Goal: Information Seeking & Learning: Learn about a topic

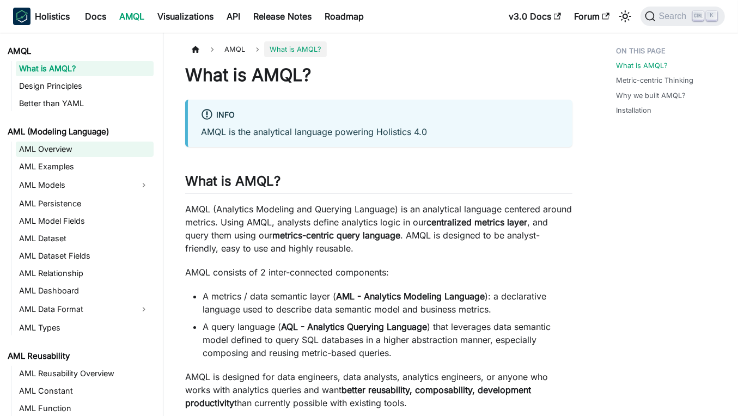
click at [102, 153] on link "AML Overview" at bounding box center [85, 149] width 138 height 15
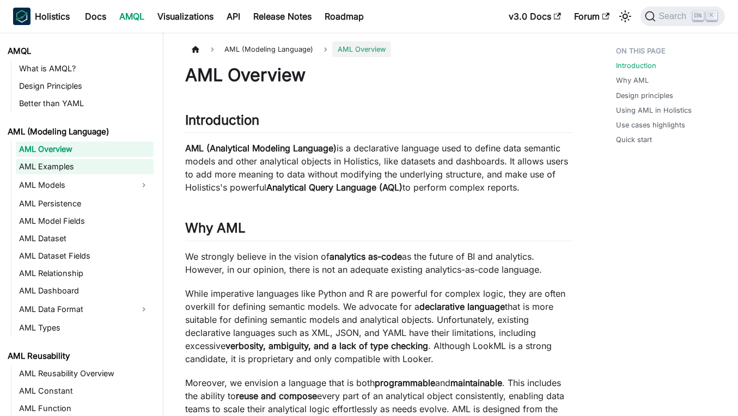
click at [100, 167] on link "AML Examples" at bounding box center [85, 166] width 138 height 15
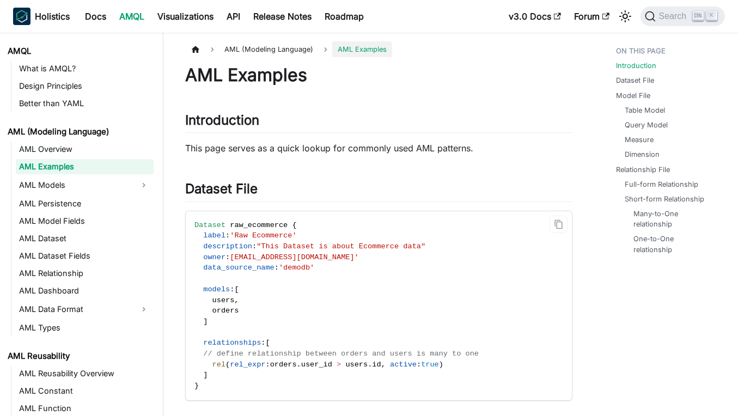
click at [221, 236] on span "label" at bounding box center [214, 235] width 22 height 8
click at [258, 229] on code "Dataset raw_ecommerce { label : 'Raw Ecommerce' description : "This Dataset is …" at bounding box center [379, 305] width 386 height 189
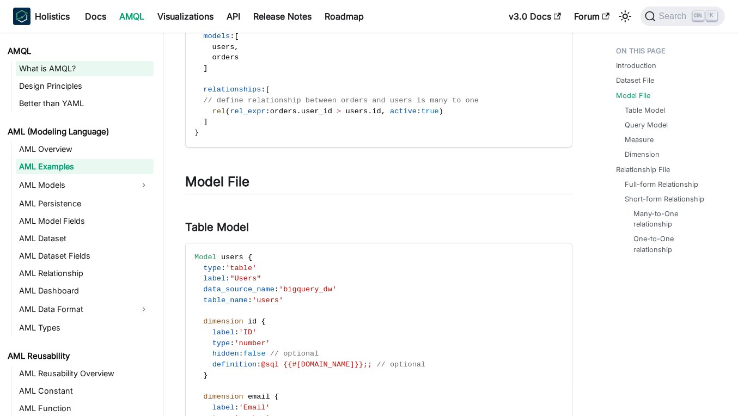
scroll to position [254, 0]
click at [90, 75] on link "What is AMQL?" at bounding box center [85, 68] width 138 height 15
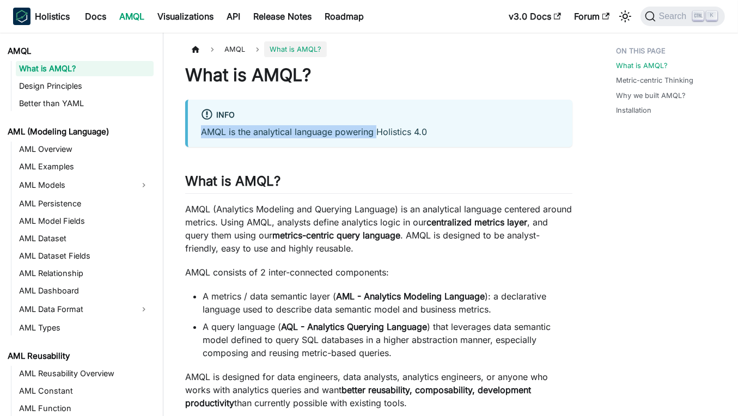
drag, startPoint x: 202, startPoint y: 131, endPoint x: 376, endPoint y: 134, distance: 173.8
click at [376, 134] on p "AMQL is the analytical language powering Holistics 4.0" at bounding box center [380, 131] width 358 height 13
click at [236, 206] on p "AMQL (Analytics Modeling and Querying Language) is an analytical language cente…" at bounding box center [378, 229] width 387 height 52
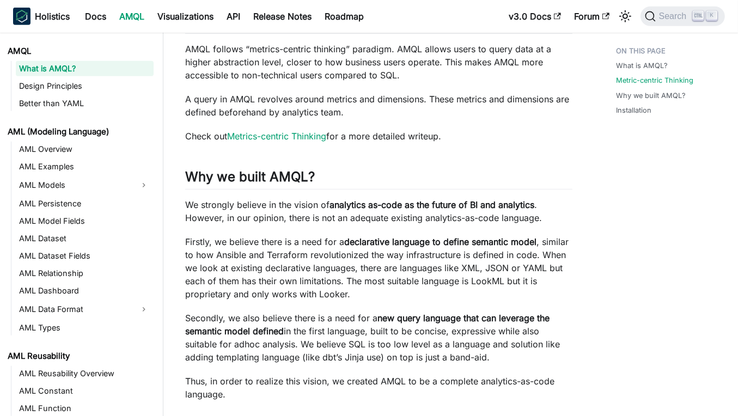
scroll to position [472, 0]
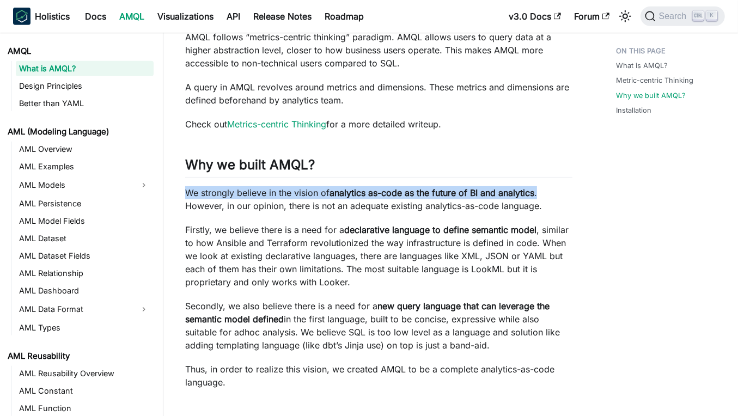
drag, startPoint x: 186, startPoint y: 189, endPoint x: 547, endPoint y: 191, distance: 361.1
click at [547, 191] on p "We strongly believe in the vision of analytics as-code as the future of BI and …" at bounding box center [378, 199] width 387 height 26
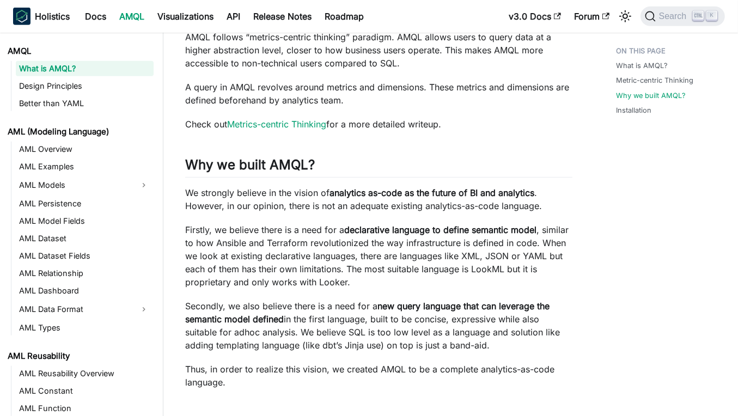
click at [524, 236] on p "Firstly, we believe there is a need for a declarative language to define semant…" at bounding box center [378, 255] width 387 height 65
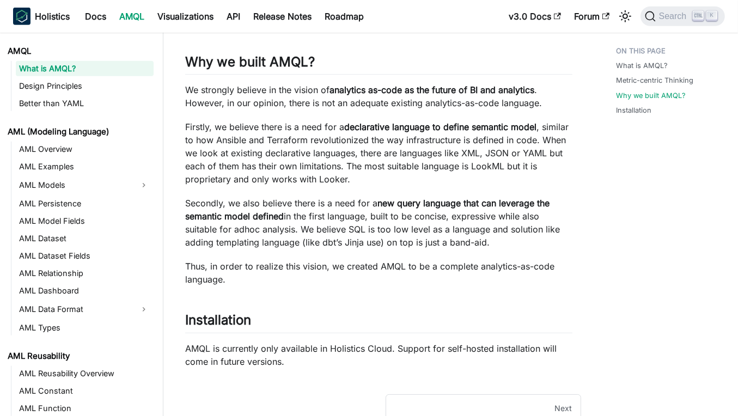
scroll to position [581, 0]
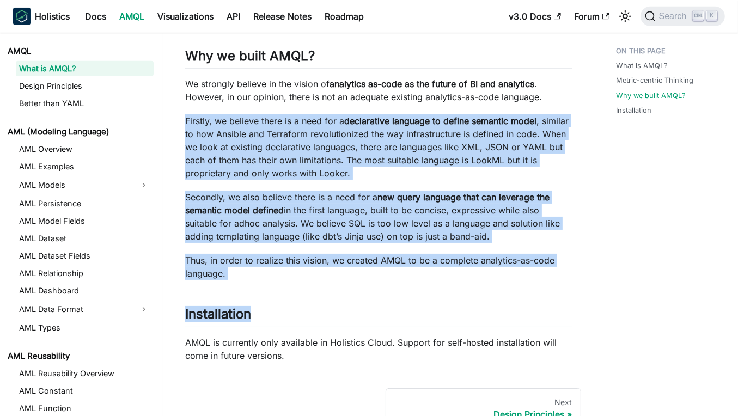
drag, startPoint x: 185, startPoint y: 119, endPoint x: 509, endPoint y: 292, distance: 367.4
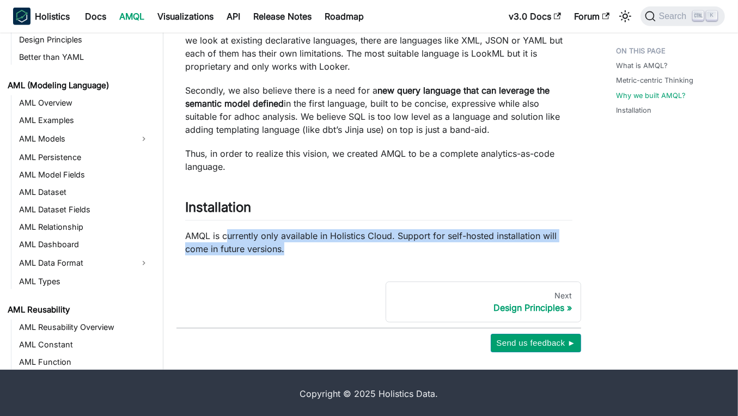
drag, startPoint x: 229, startPoint y: 233, endPoint x: 297, endPoint y: 245, distance: 69.8
click at [291, 246] on p "AMQL is currently only available in Holistics Cloud. Support for self-hosted in…" at bounding box center [378, 242] width 387 height 26
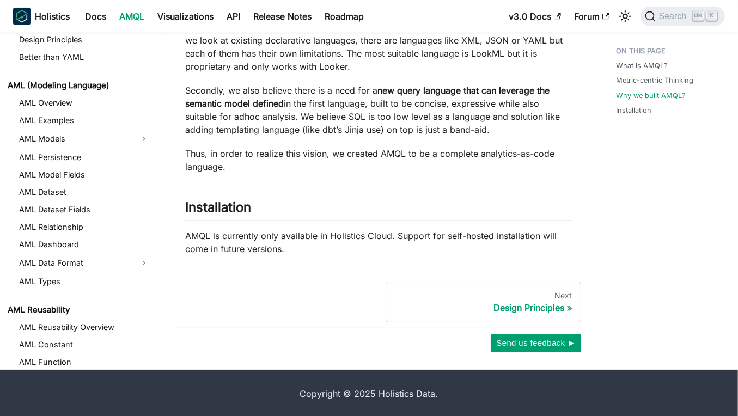
click at [558, 296] on div "Next" at bounding box center [484, 296] width 178 height 10
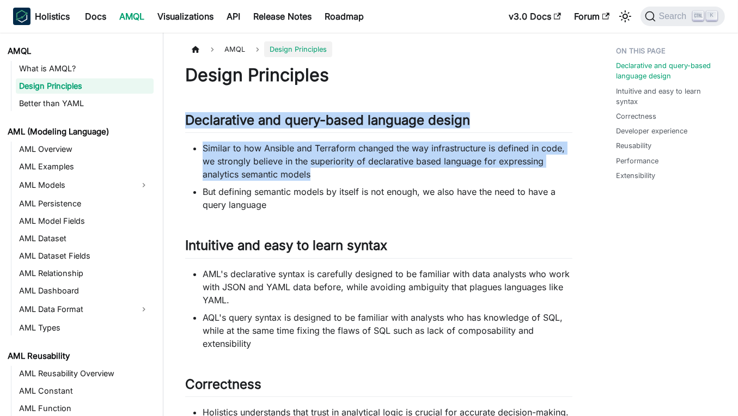
drag, startPoint x: 186, startPoint y: 119, endPoint x: 362, endPoint y: 174, distance: 184.3
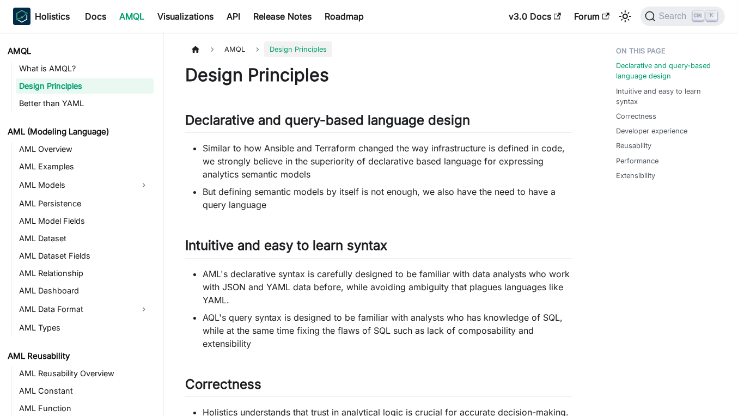
click at [359, 202] on li "But defining semantic models by itself is not enough, we also have the need to …" at bounding box center [388, 198] width 370 height 26
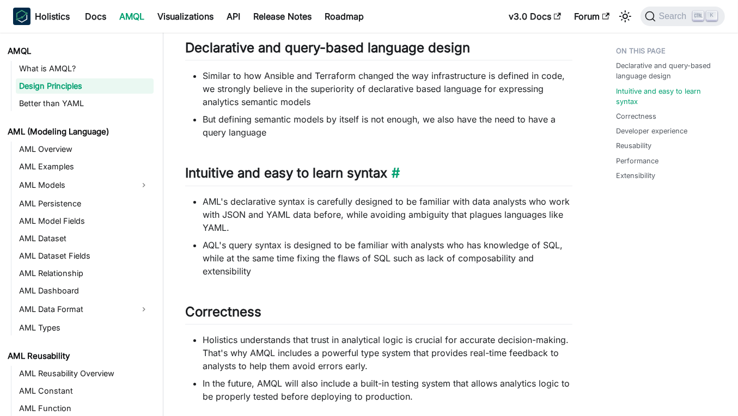
scroll to position [218, 0]
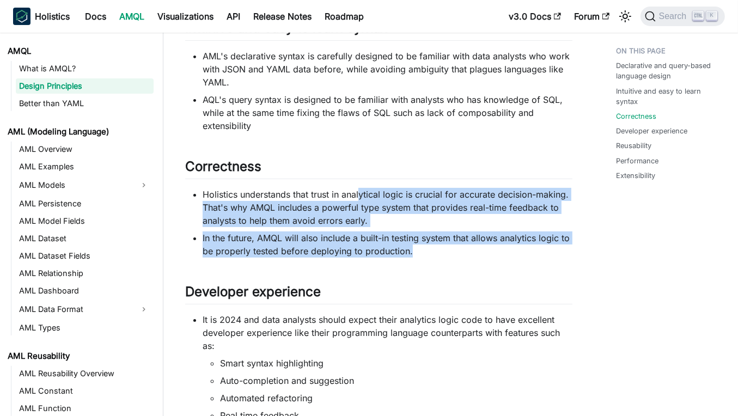
drag, startPoint x: 359, startPoint y: 192, endPoint x: 428, endPoint y: 250, distance: 90.0
click at [428, 250] on ul "Holistics understands that trust in analytical logic is crucial for accurate de…" at bounding box center [378, 223] width 387 height 70
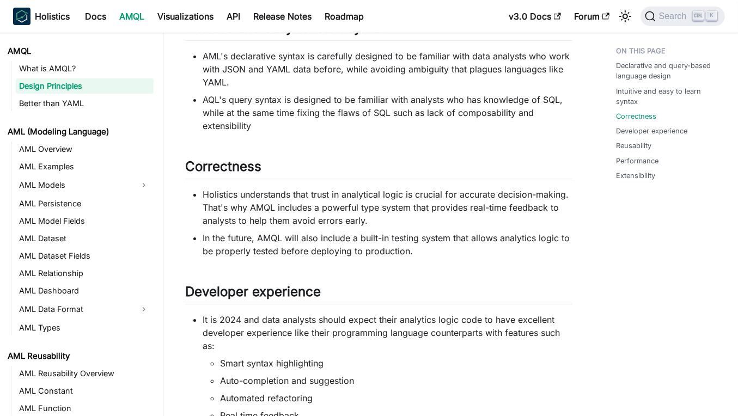
click at [425, 269] on div "Design Principles Declarative and query-based language design ​ Similar to how …" at bounding box center [378, 417] width 387 height 1143
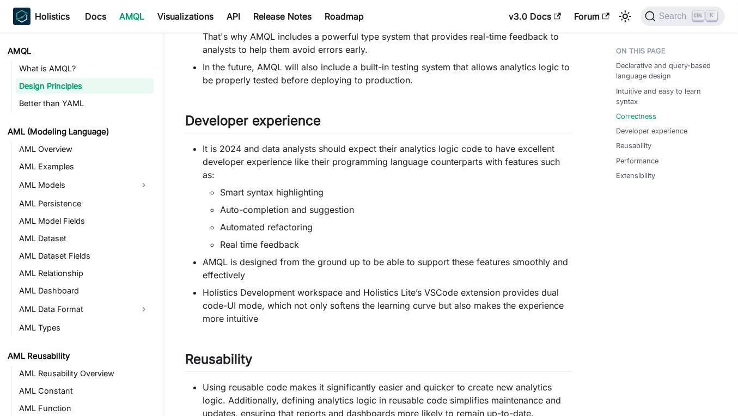
scroll to position [399, 0]
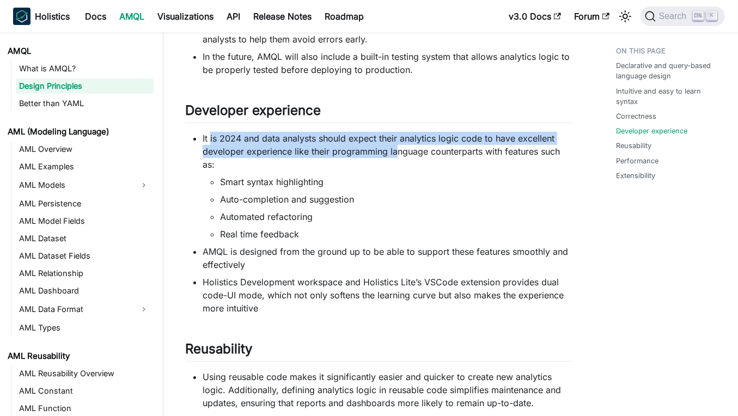
drag, startPoint x: 210, startPoint y: 136, endPoint x: 397, endPoint y: 145, distance: 187.0
click at [397, 145] on li "It is 2024 and data analysts should expect their analytics logic code to have e…" at bounding box center [388, 186] width 370 height 109
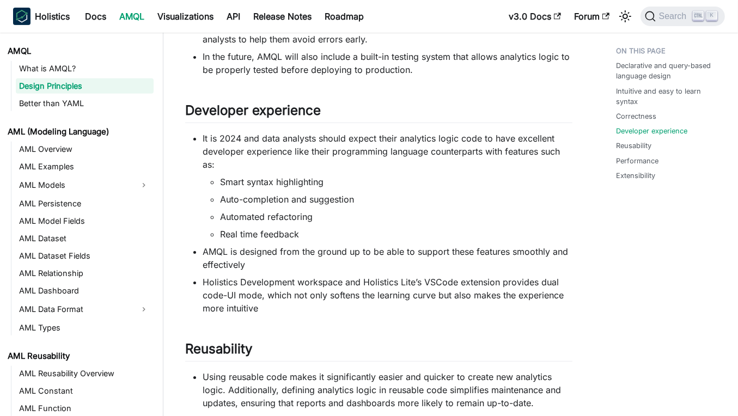
click at [454, 181] on li "Smart syntax highlighting" at bounding box center [396, 181] width 352 height 13
drag, startPoint x: 222, startPoint y: 199, endPoint x: 326, endPoint y: 217, distance: 105.7
click at [326, 217] on ul "Smart syntax highlighting Auto-completion and suggestion Automated refactoring …" at bounding box center [388, 207] width 370 height 65
click at [346, 228] on li "Real time feedback" at bounding box center [396, 234] width 352 height 13
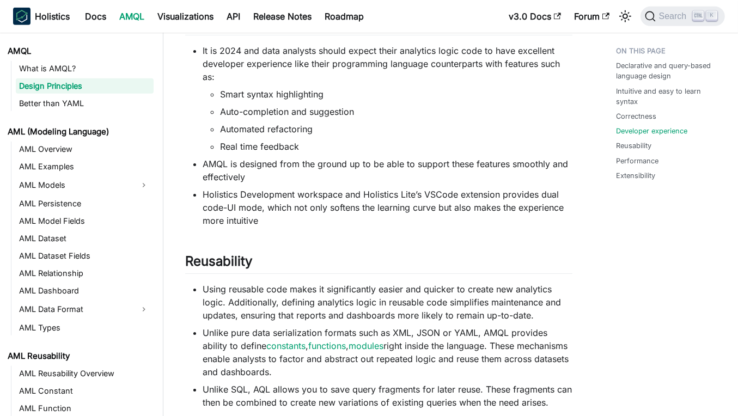
scroll to position [508, 0]
